Goal: Communication & Community: Answer question/provide support

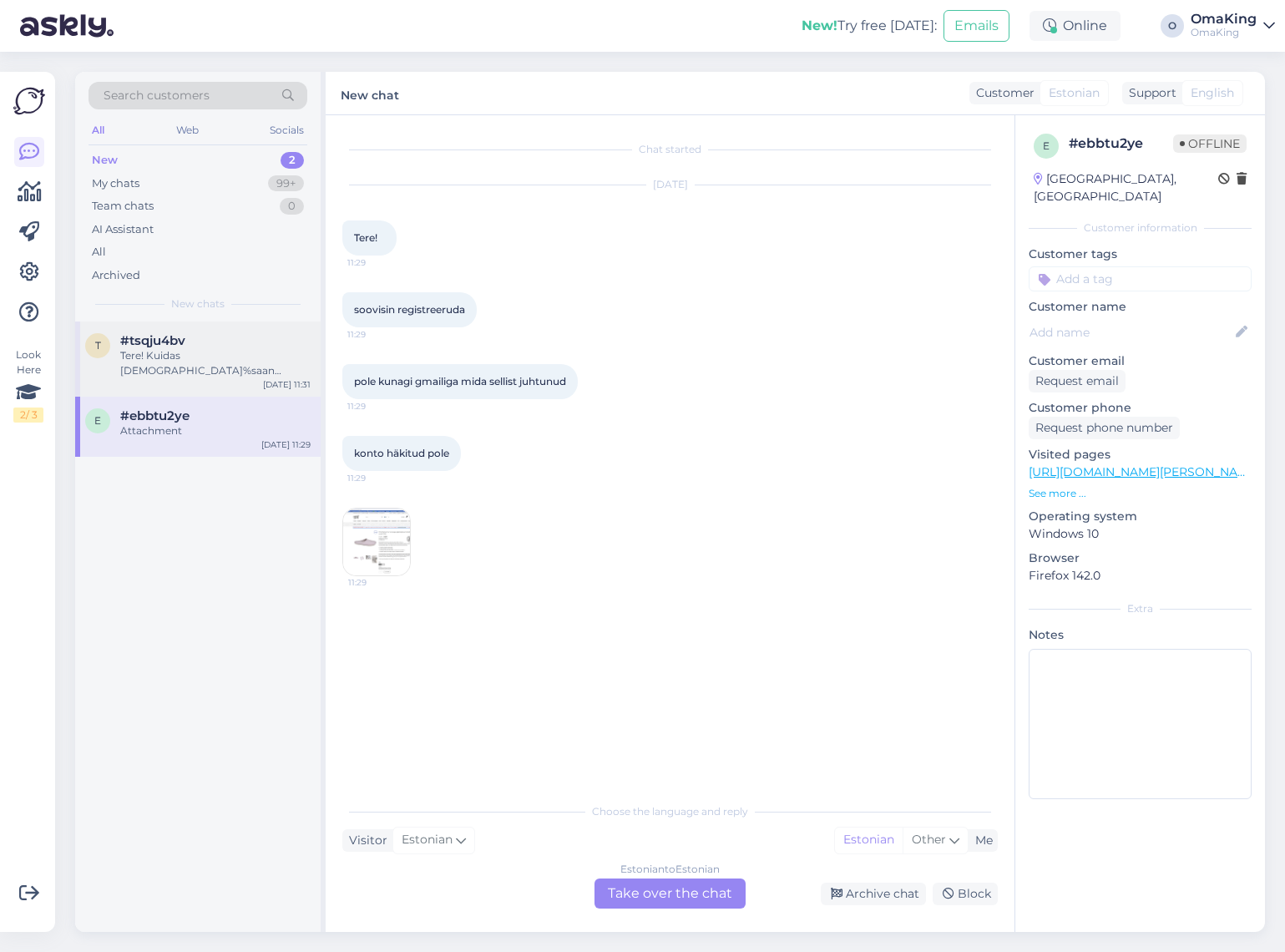
click at [193, 353] on div "Tere! Kuidas [DEMOGRAPHIC_DATA]%saan toasussidele vöi on see juba maha arvestat…" at bounding box center [215, 364] width 191 height 30
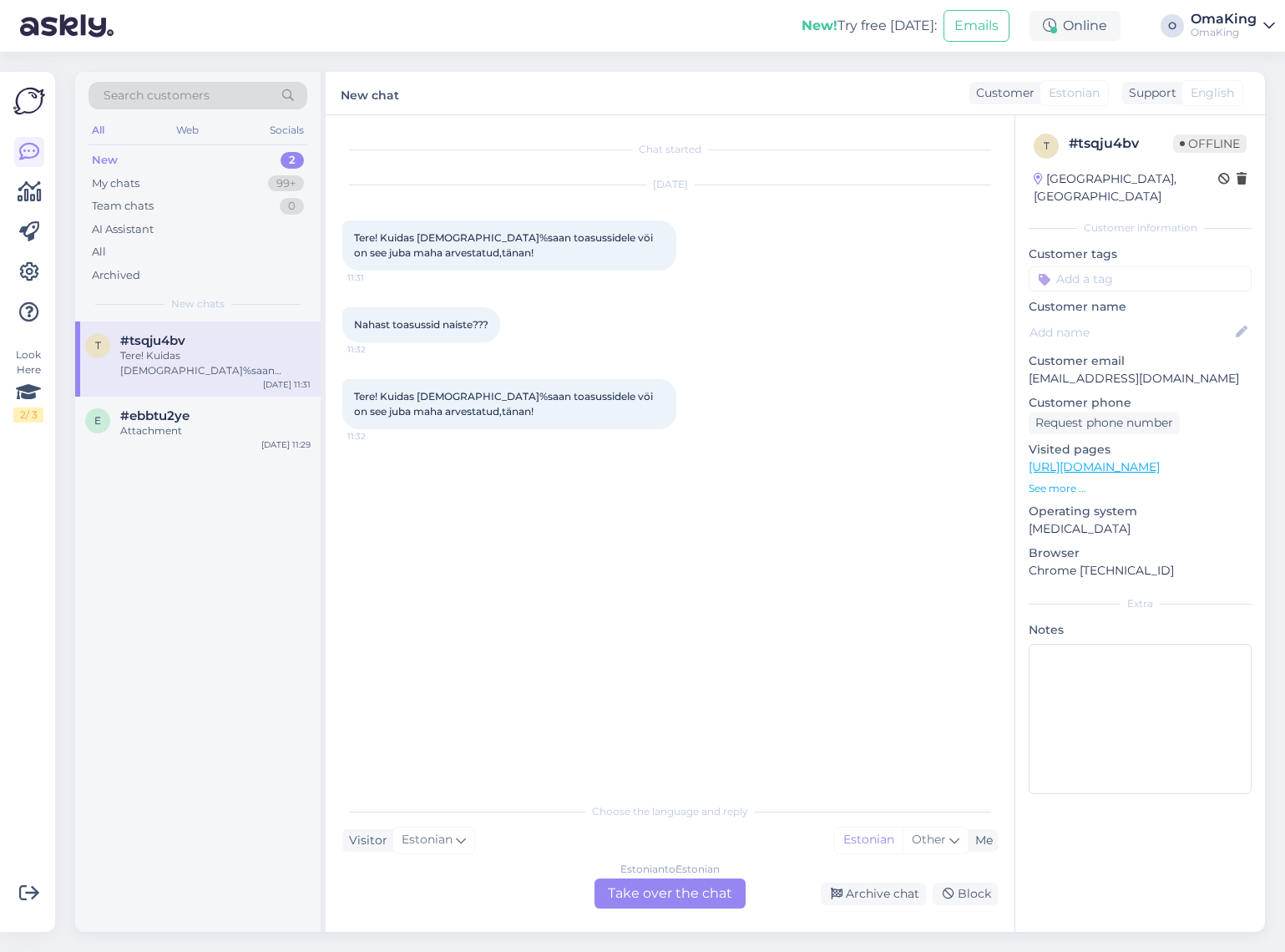
click at [662, 887] on div "Estonian to Estonian Take over the chat" at bounding box center [670, 894] width 151 height 30
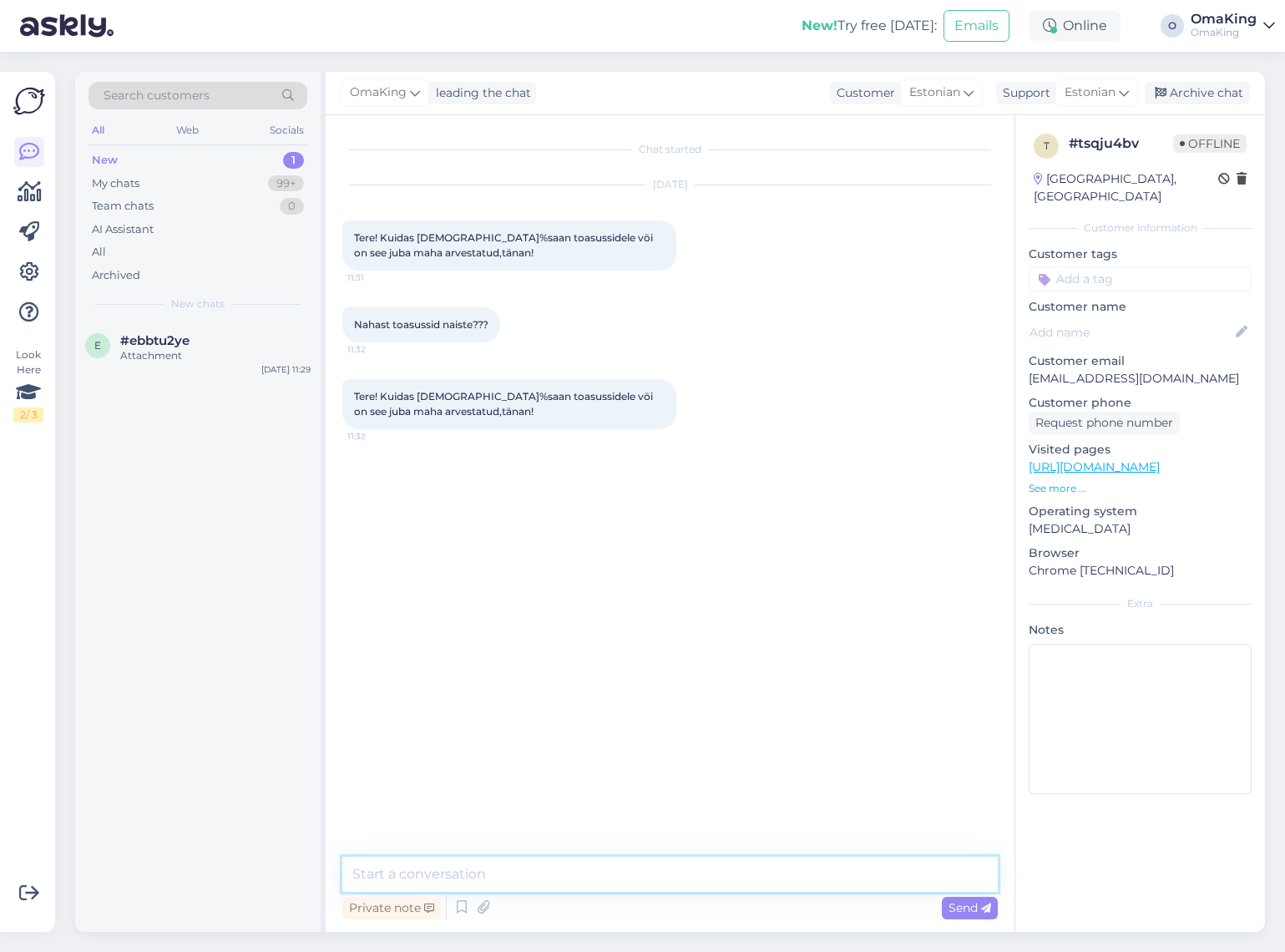
click at [441, 878] on textarea at bounding box center [670, 874] width 655 height 35
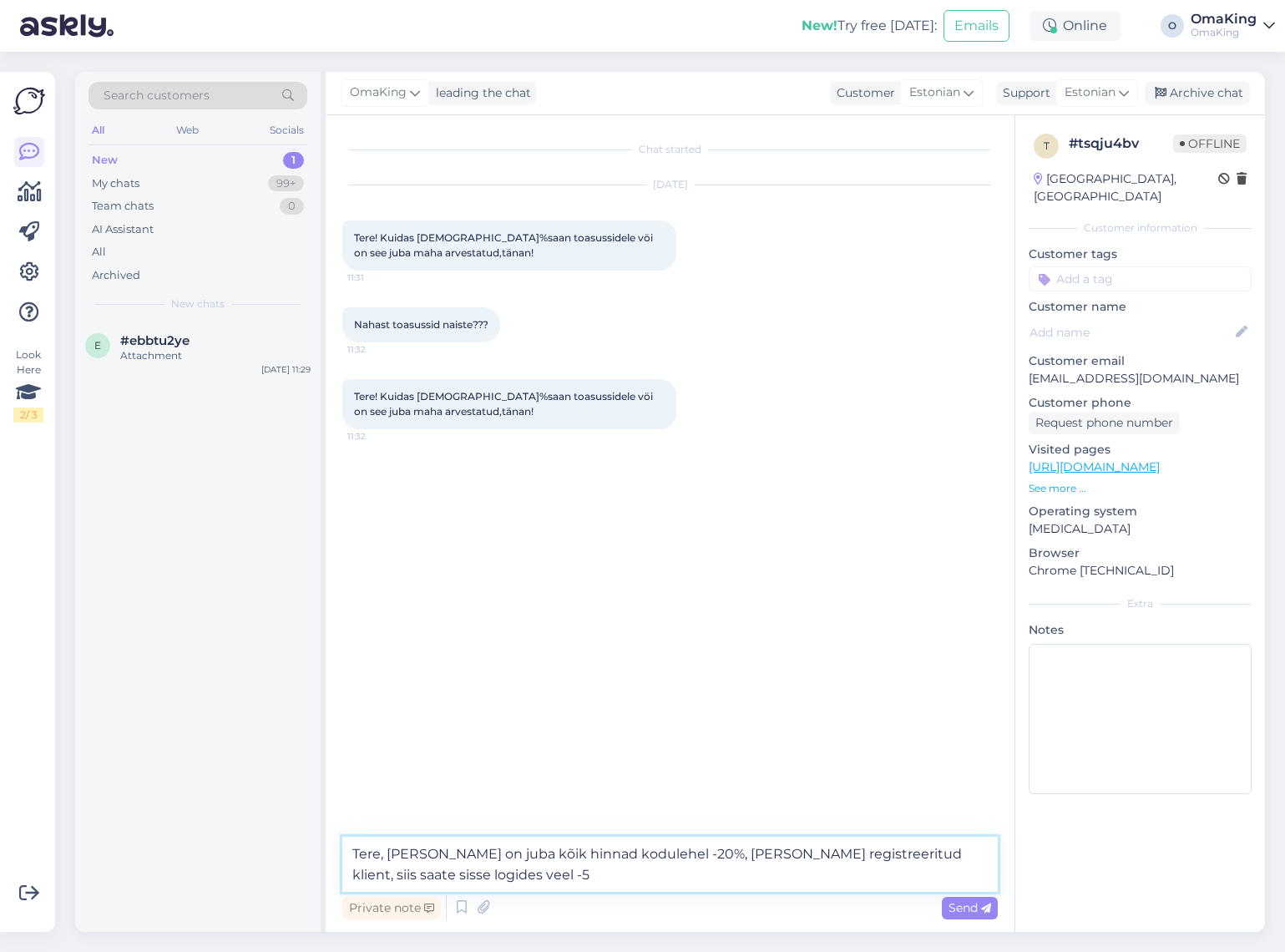
type textarea "Tere, [PERSON_NAME] on juba kõik hinnad kodulehel -20%, [PERSON_NAME] registree…"
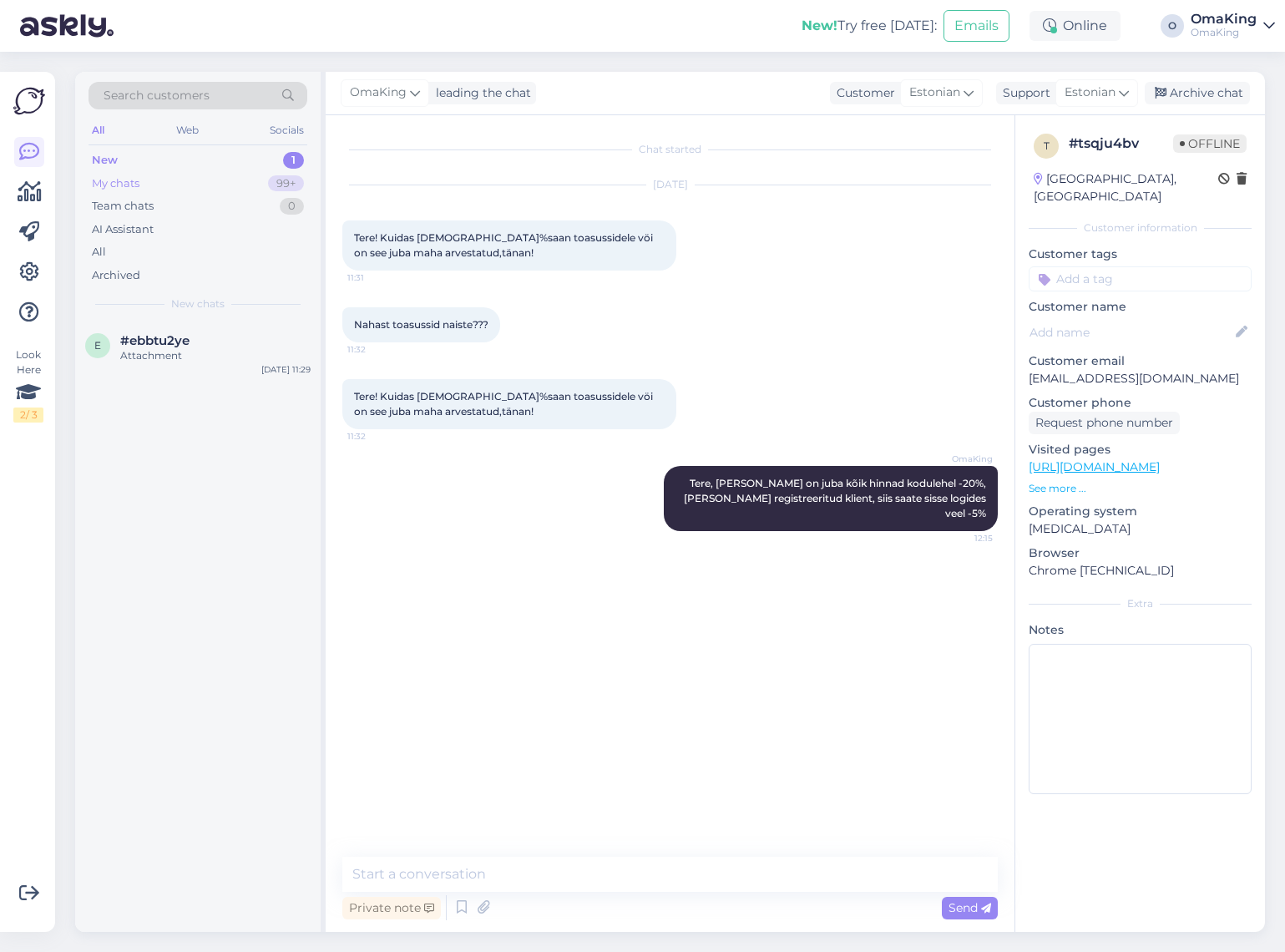
click at [109, 179] on div "My chats" at bounding box center [116, 184] width 47 height 17
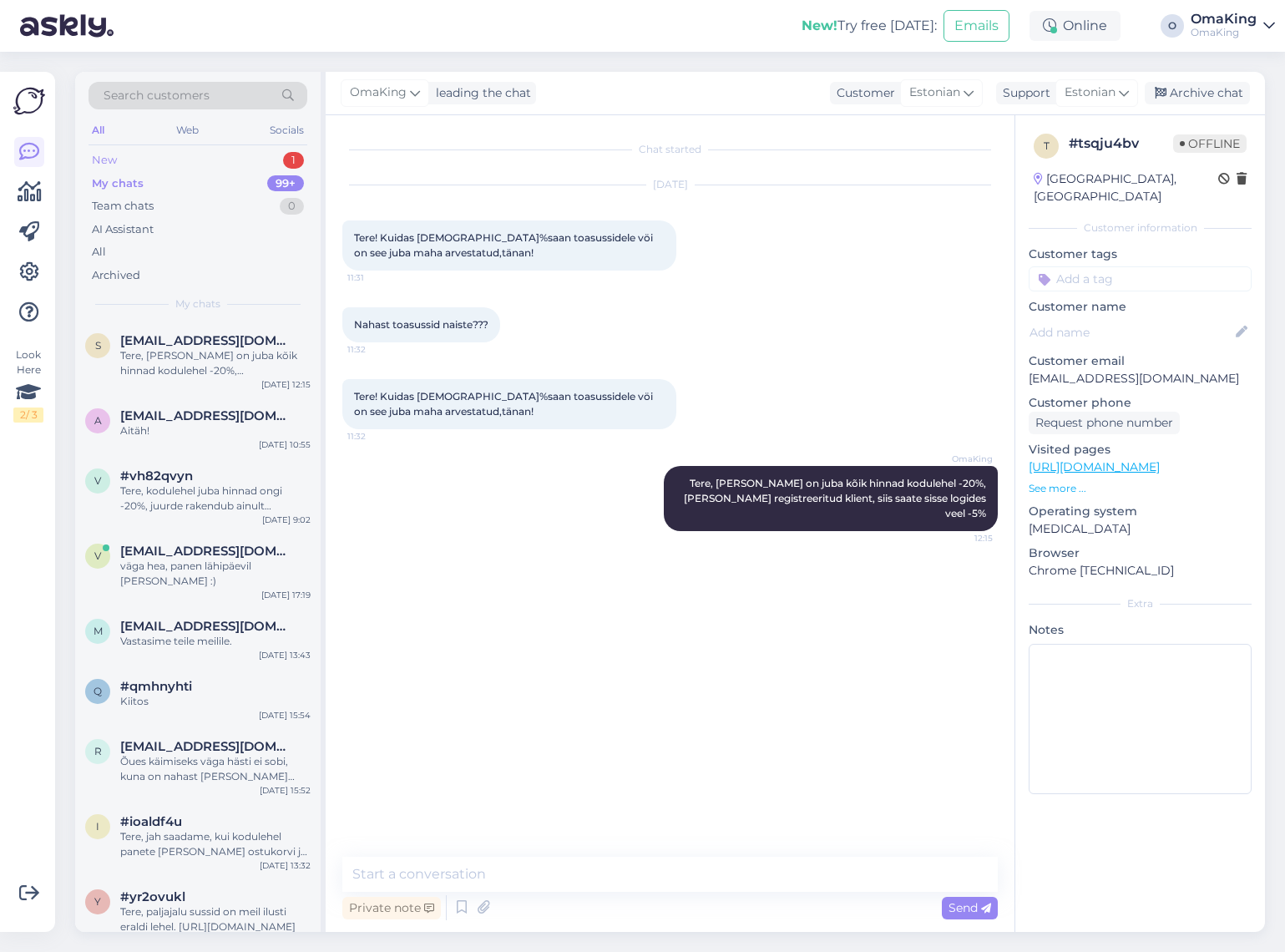
click at [108, 164] on div "New" at bounding box center [105, 160] width 25 height 17
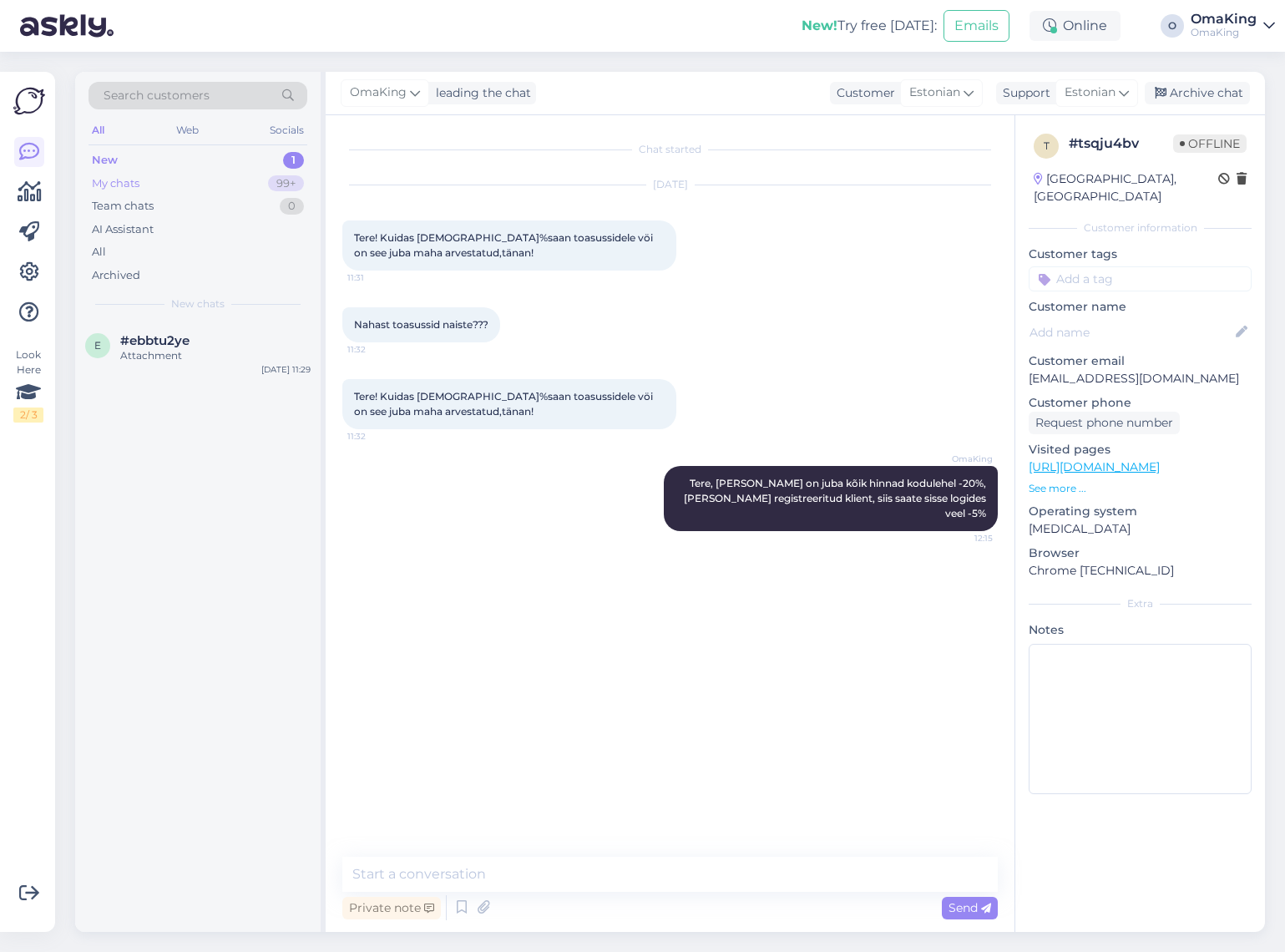
drag, startPoint x: 99, startPoint y: 163, endPoint x: 111, endPoint y: 179, distance: 20.0
click at [99, 164] on div "New" at bounding box center [105, 160] width 26 height 17
click at [114, 182] on div "My chats" at bounding box center [116, 184] width 47 height 17
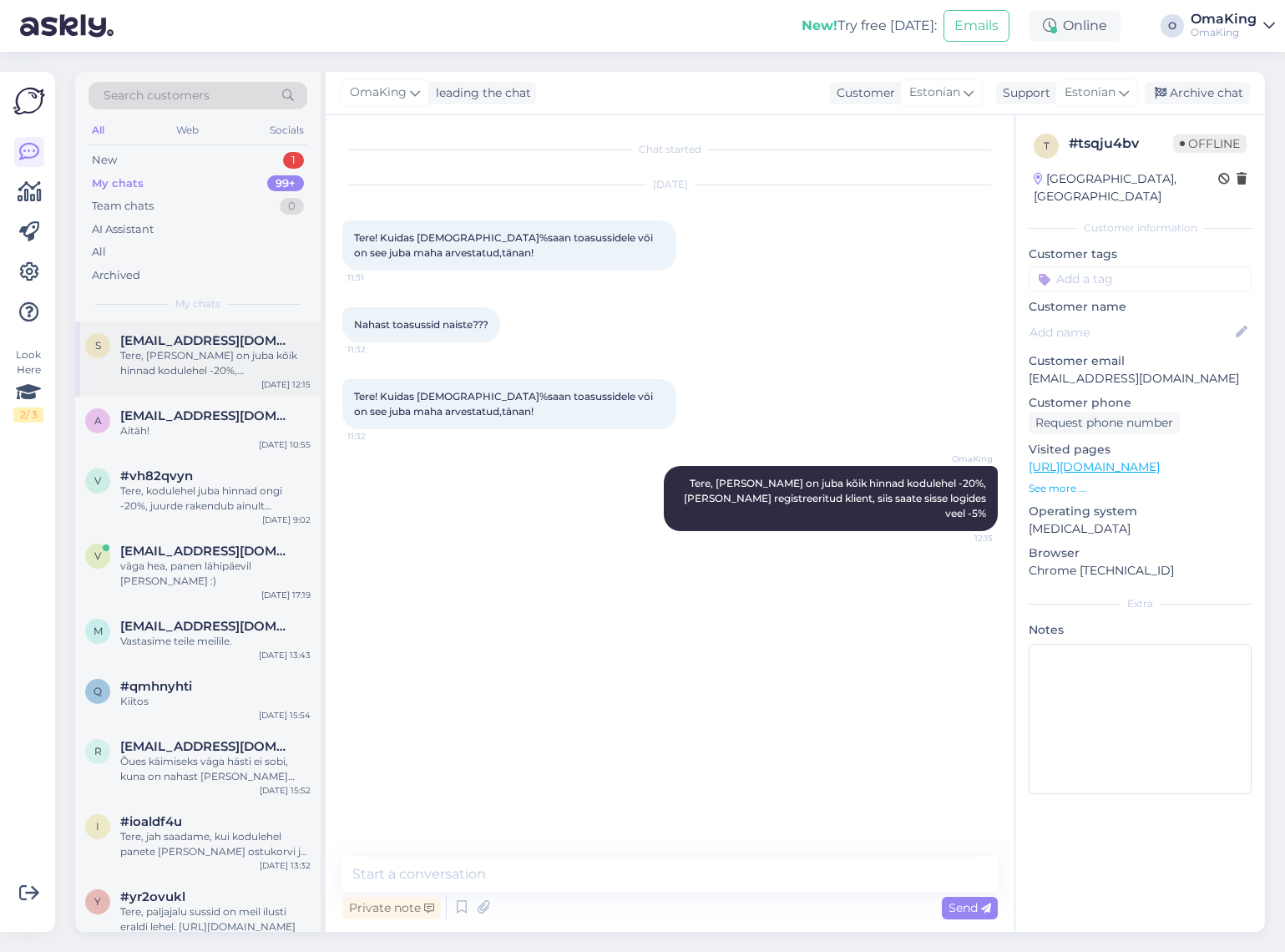
click at [167, 345] on span "[EMAIL_ADDRESS][DOMAIN_NAME]" at bounding box center [207, 340] width 174 height 15
click at [97, 151] on div "New 1" at bounding box center [198, 160] width 218 height 23
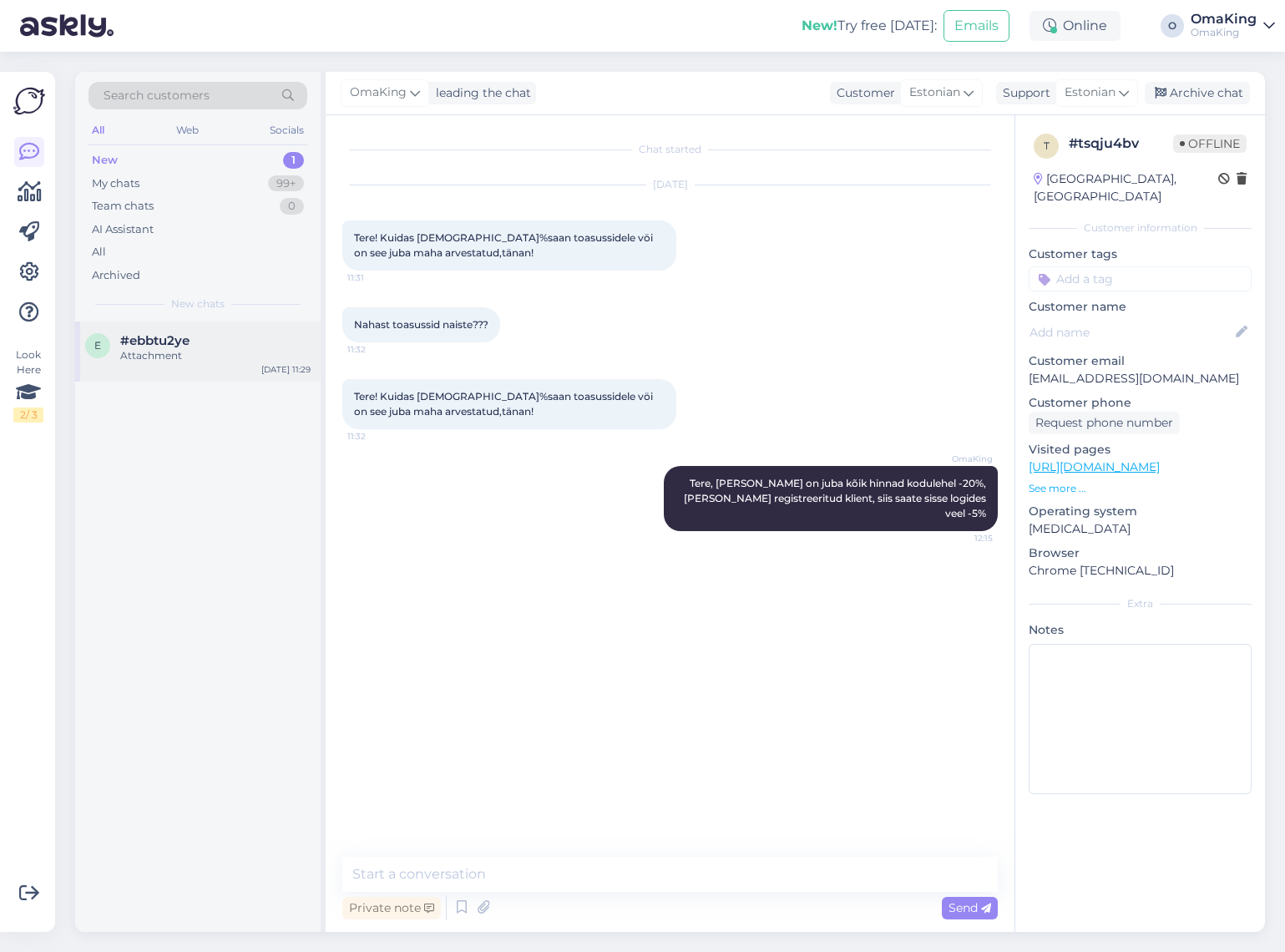
click at [154, 360] on div "Attachment" at bounding box center [215, 356] width 191 height 15
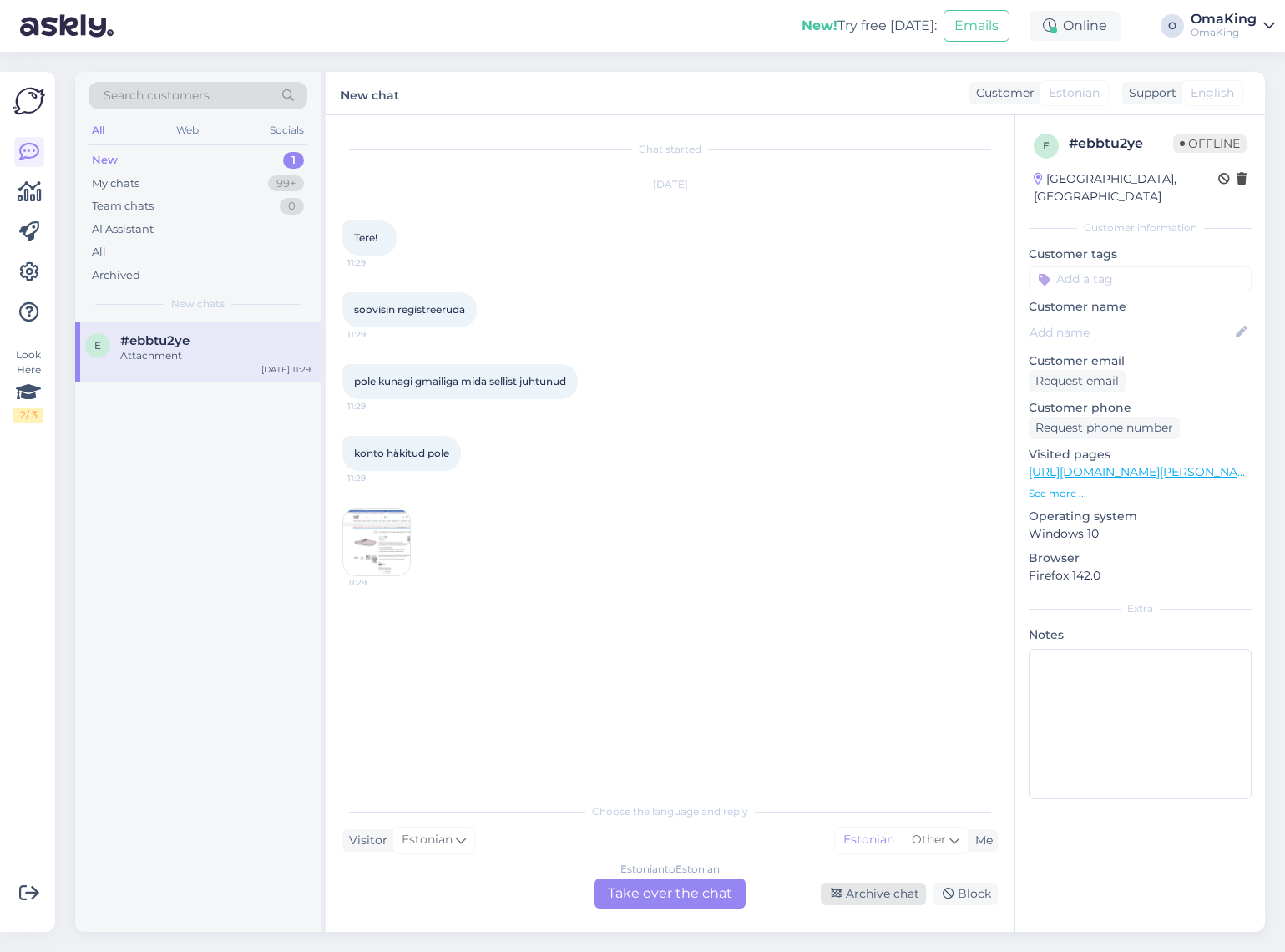
click at [878, 898] on div "Archive chat" at bounding box center [873, 894] width 105 height 22
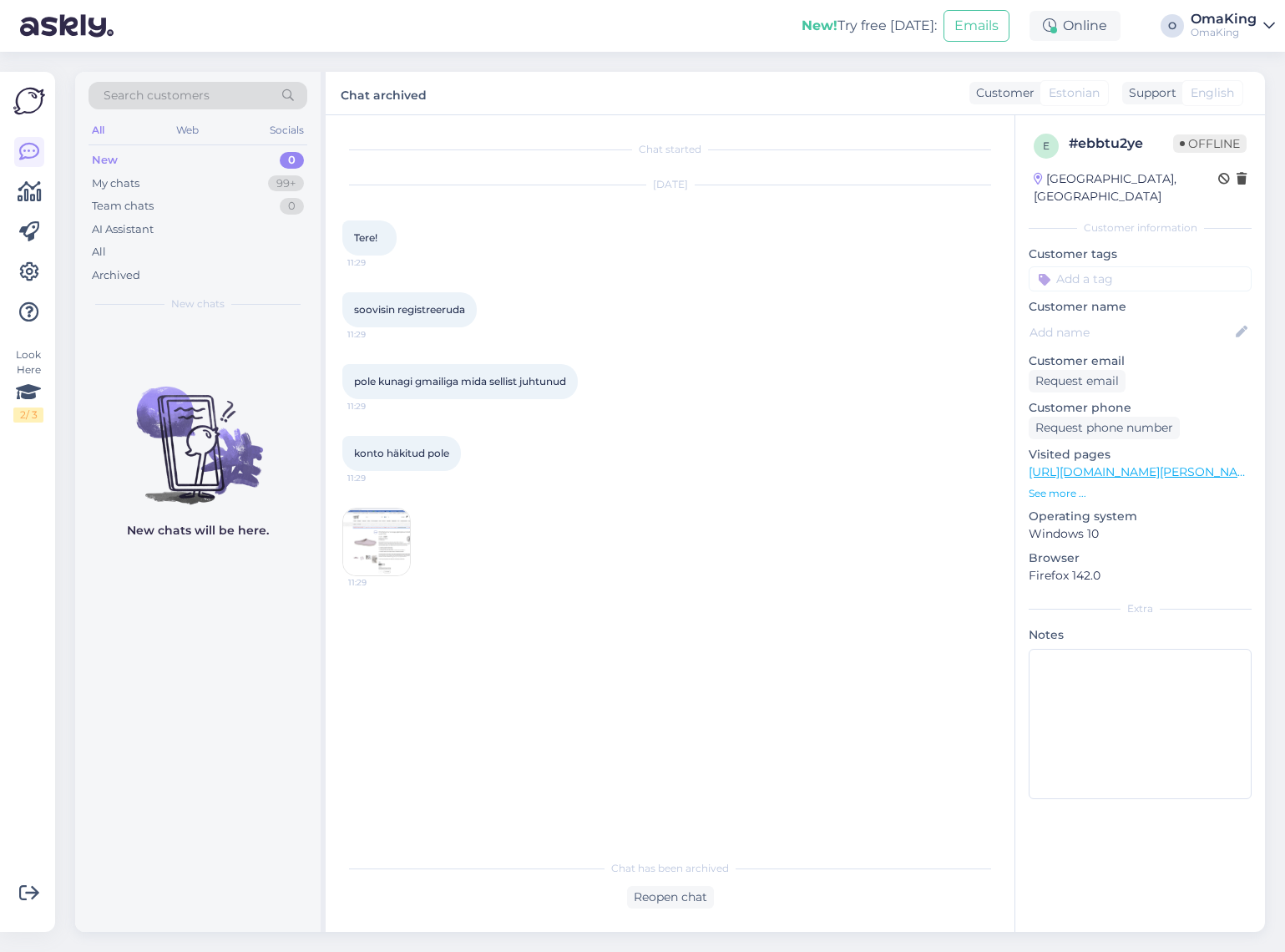
click at [107, 166] on div "New" at bounding box center [105, 160] width 26 height 17
click at [128, 193] on div "My chats 99+" at bounding box center [198, 184] width 218 height 23
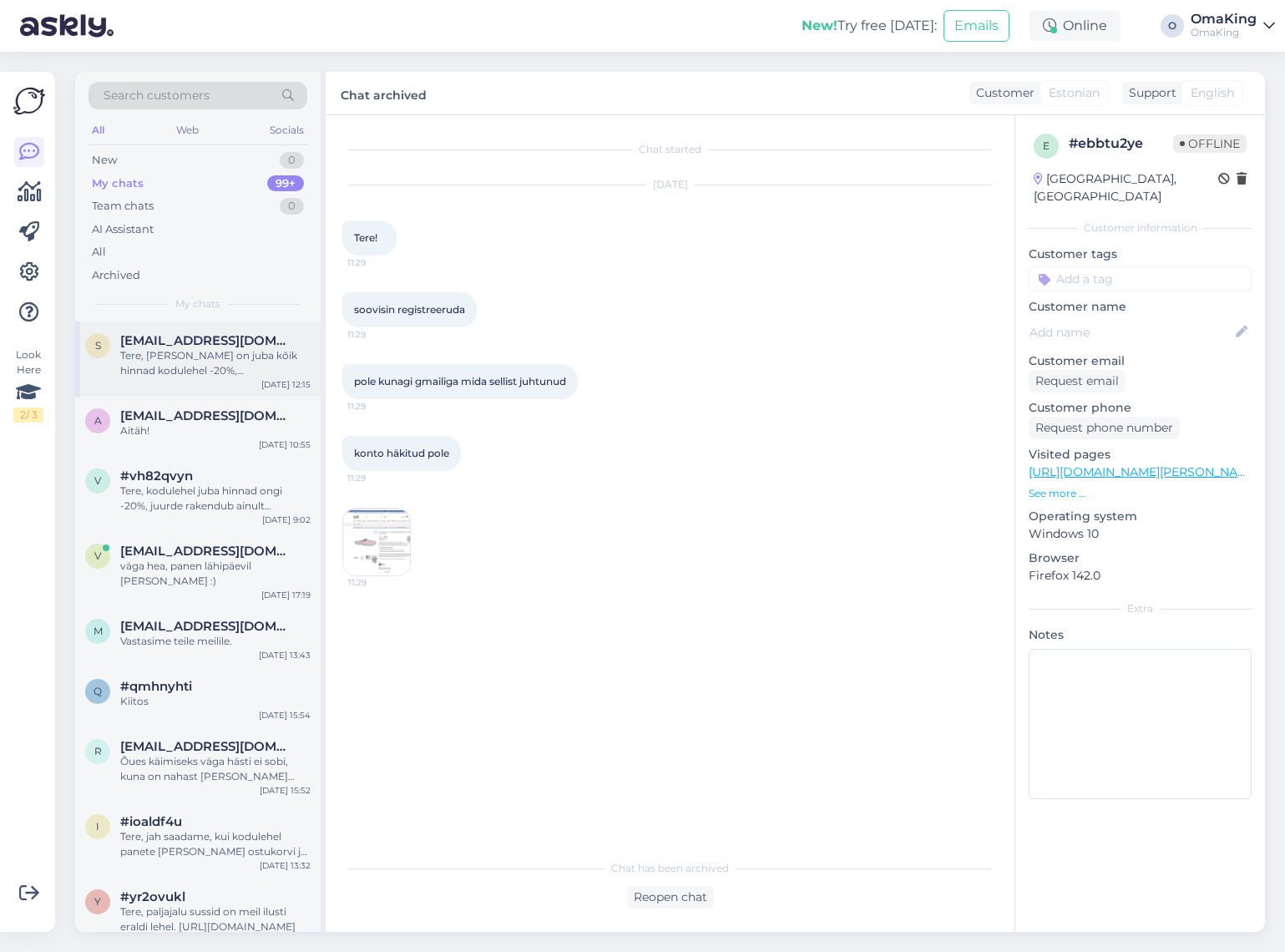
click at [208, 366] on div "Tere, [PERSON_NAME] on juba kõik hinnad kodulehel -20%, [PERSON_NAME] registree…" at bounding box center [215, 364] width 191 height 30
